Goal: Task Accomplishment & Management: Use online tool/utility

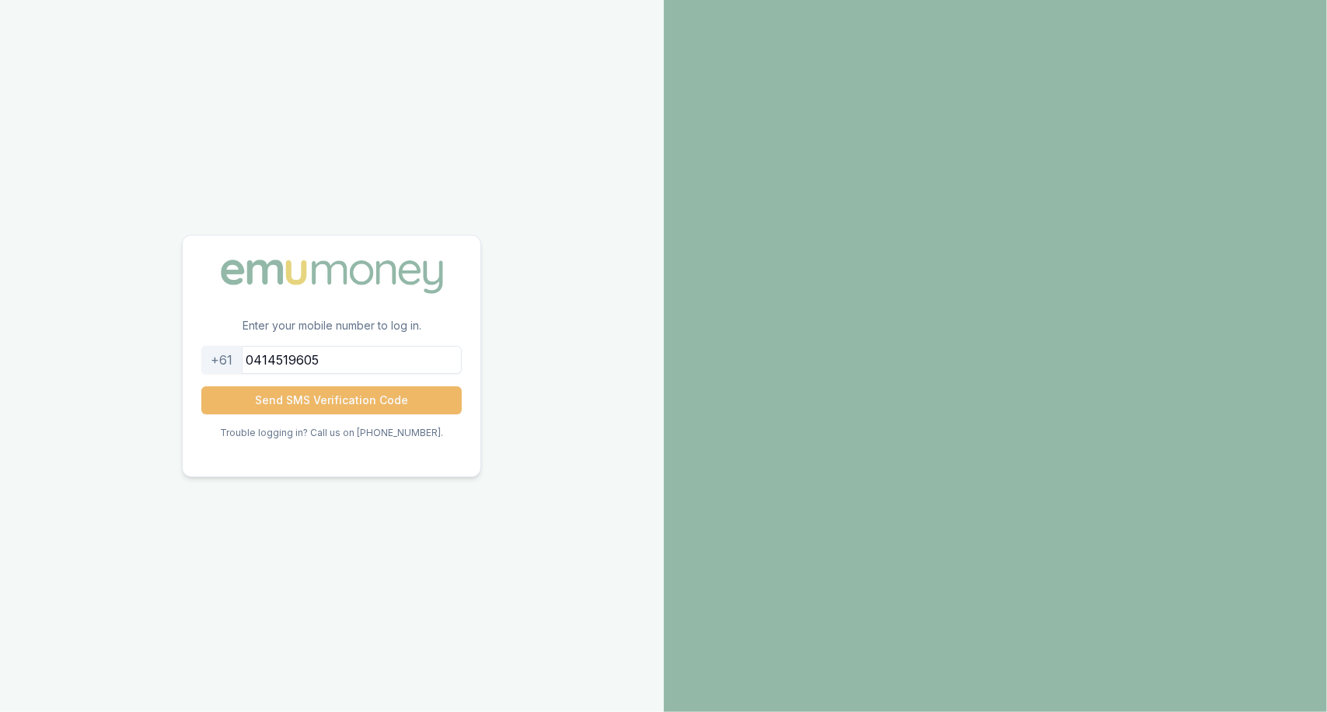
type input "0414519605"
click at [367, 400] on button "Send SMS Verification Code" at bounding box center [331, 400] width 260 height 28
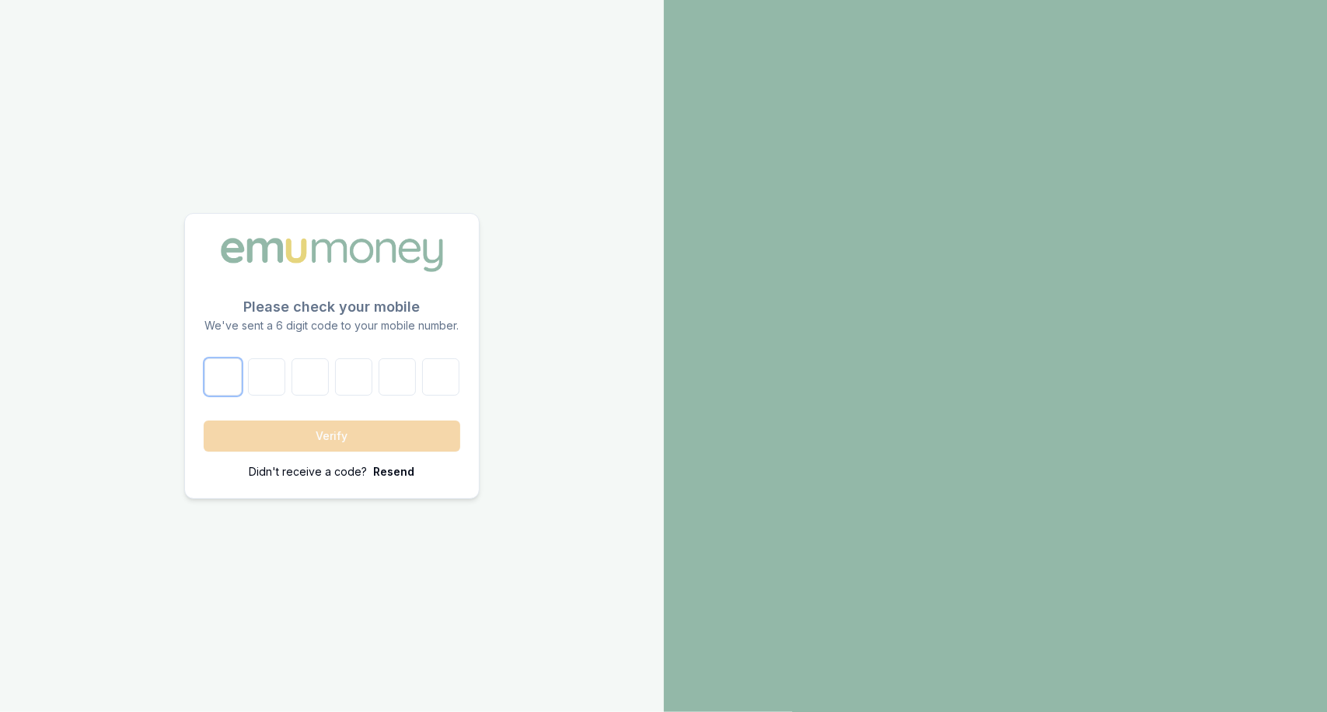
click at [211, 377] on input "number" at bounding box center [222, 376] width 37 height 37
type input "5"
type input "4"
type input "2"
type input "4"
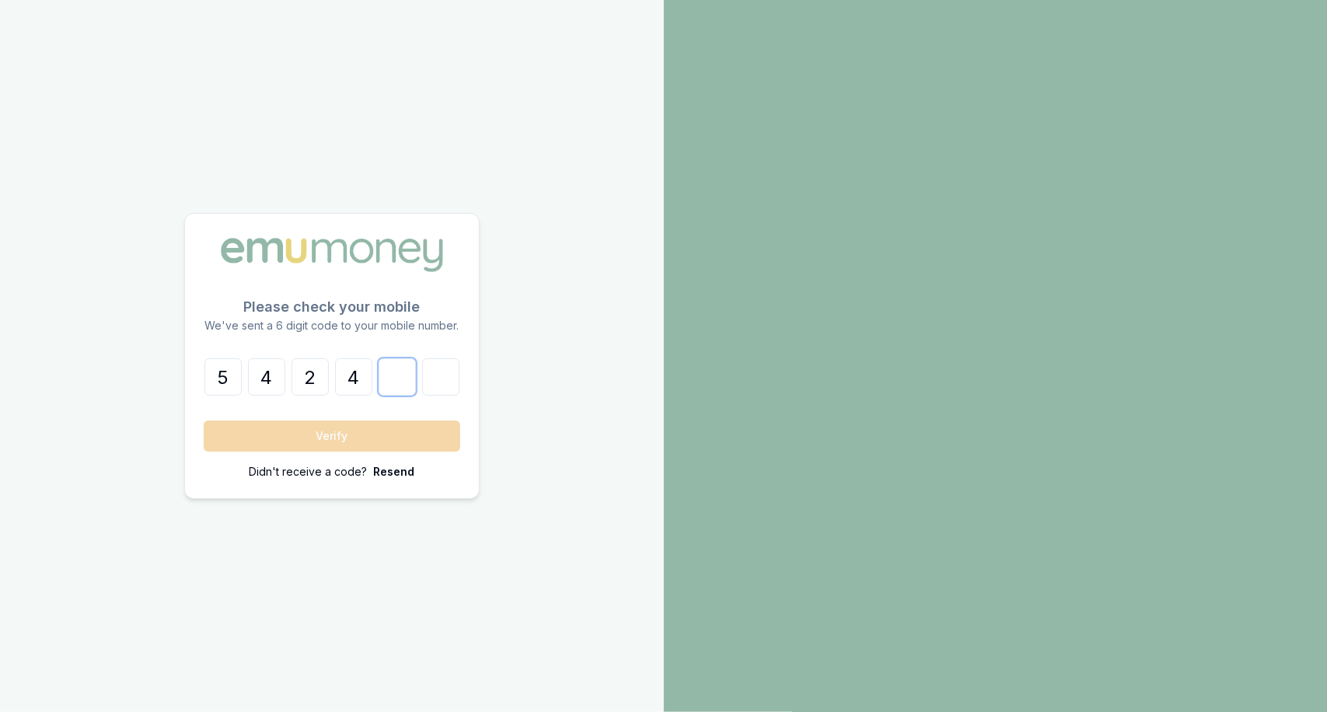
type input "6"
type input "7"
click at [309, 435] on button "Verify" at bounding box center [332, 435] width 256 height 31
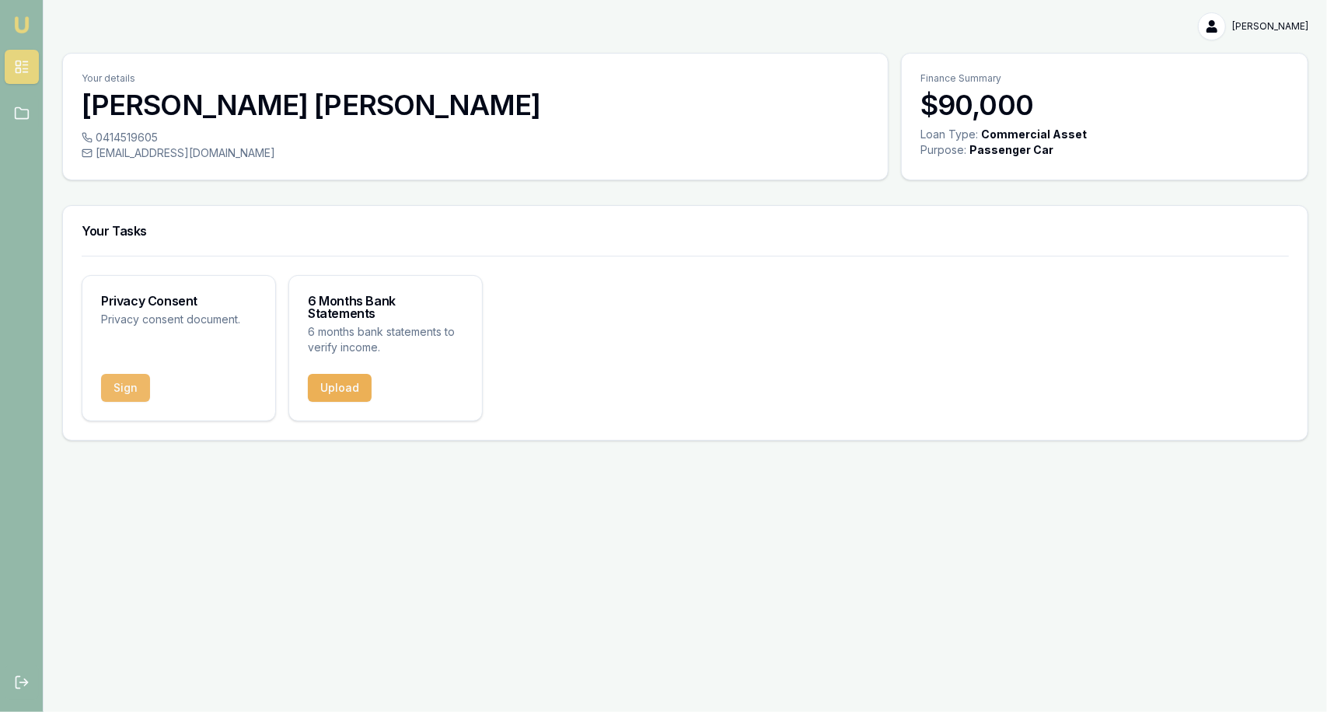
click at [121, 374] on button "Sign" at bounding box center [125, 388] width 49 height 28
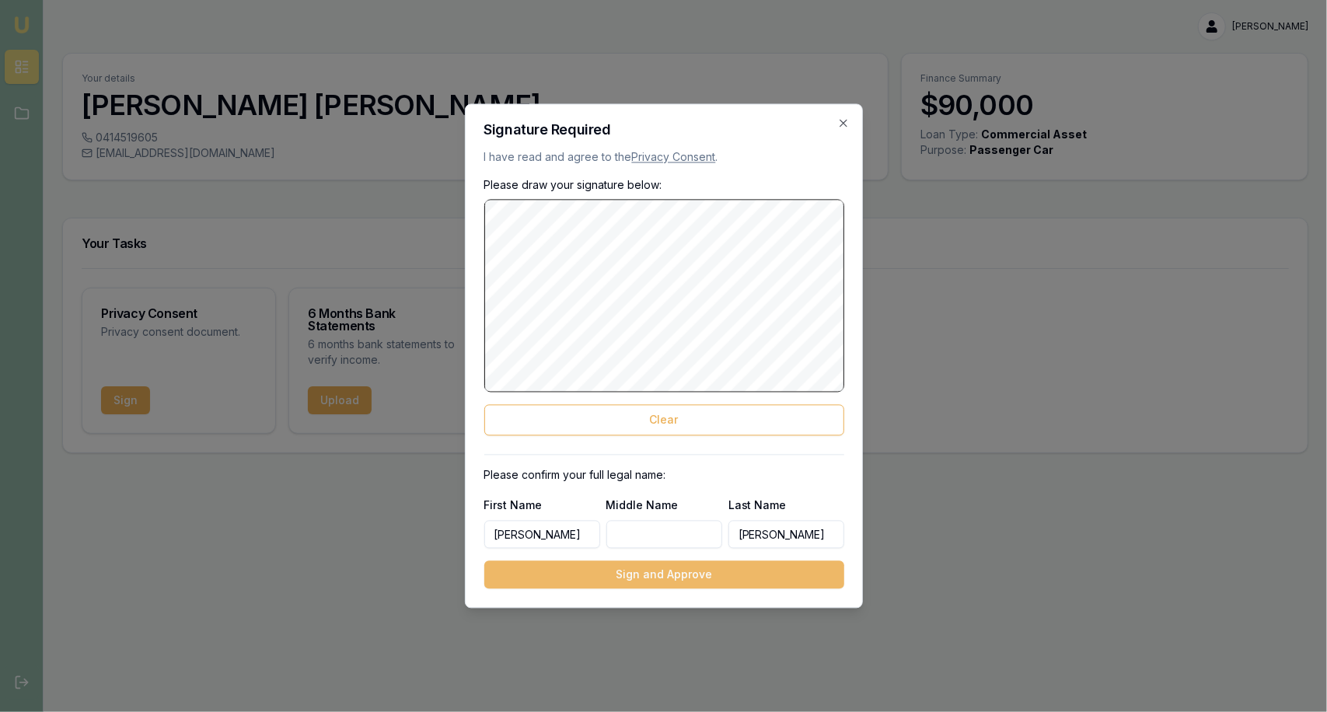
click at [637, 568] on button "Sign and Approve" at bounding box center [664, 575] width 360 height 28
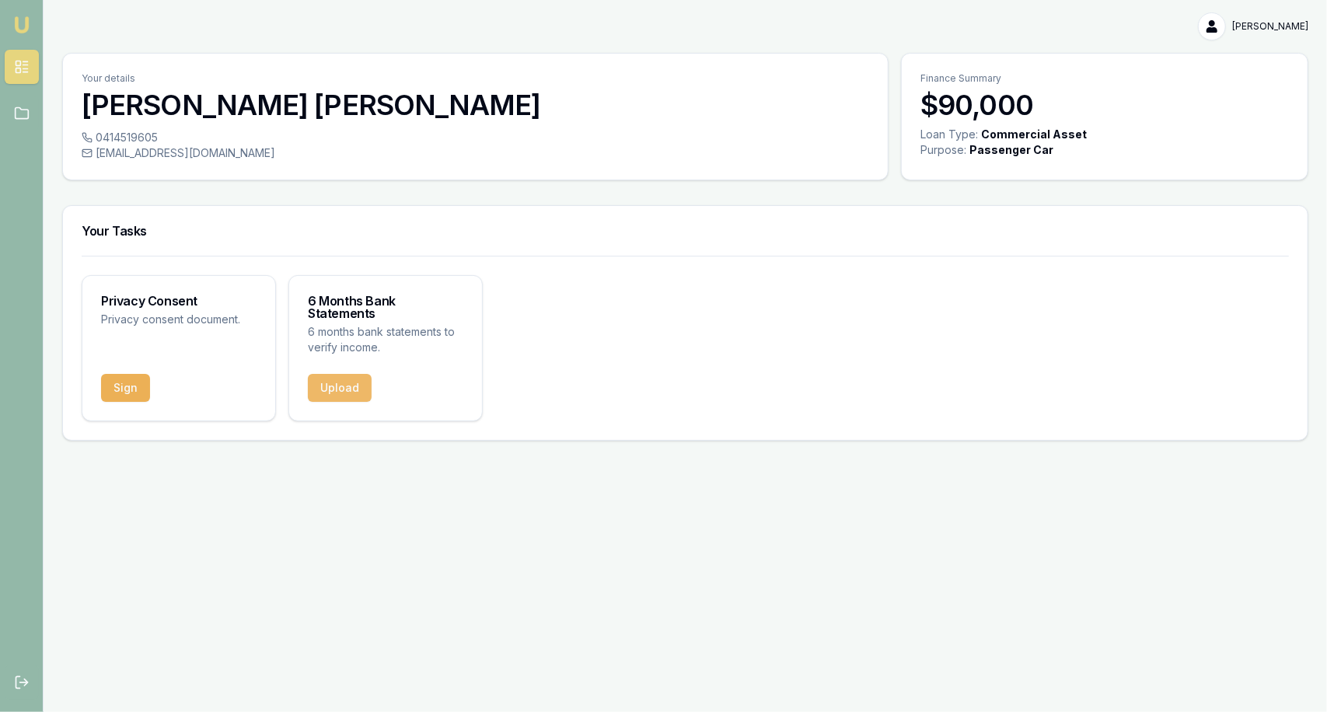
click at [326, 385] on button "Upload" at bounding box center [340, 388] width 64 height 28
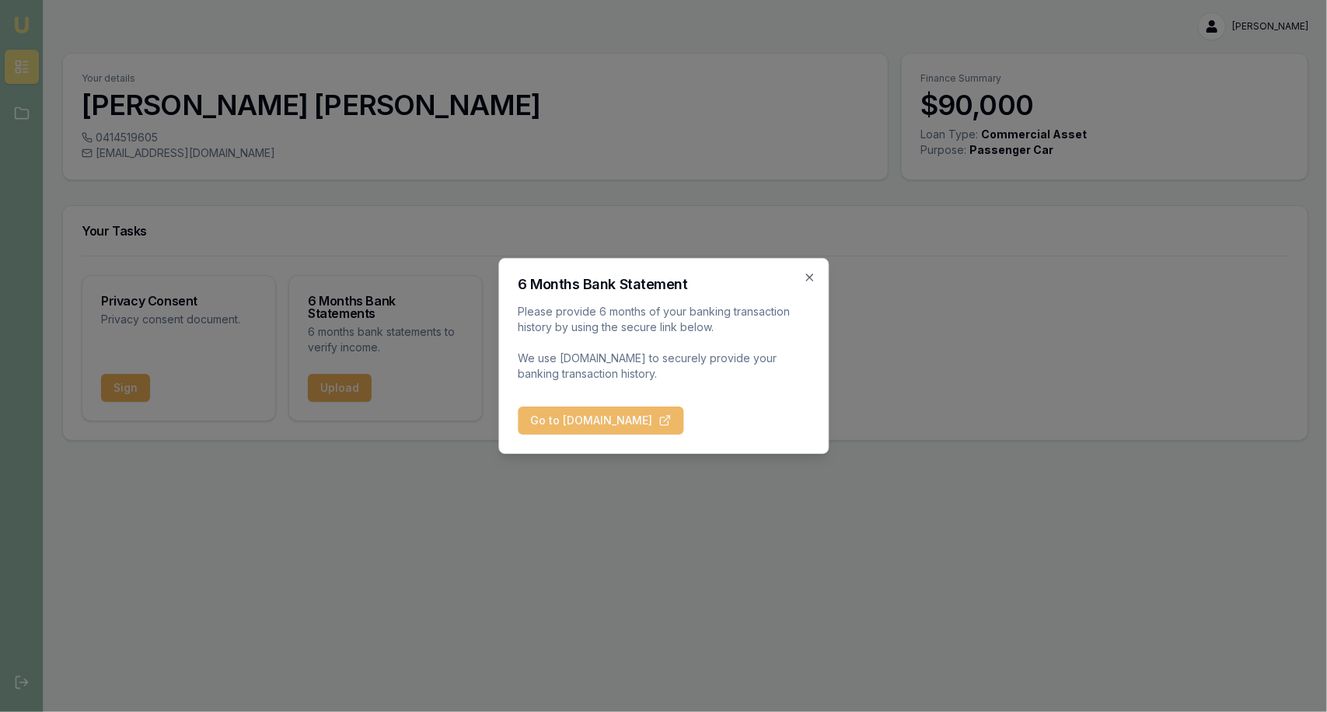
click at [586, 422] on button "Go to [DOMAIN_NAME]" at bounding box center [601, 421] width 166 height 28
